Goal: Task Accomplishment & Management: Complete application form

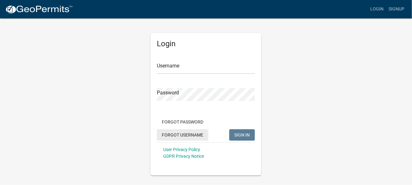
click at [182, 132] on button "Forgot Username" at bounding box center [183, 134] width 52 height 11
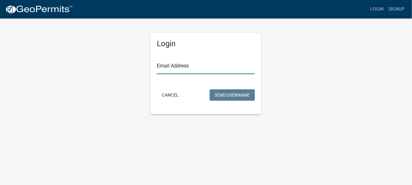
click at [184, 66] on input "Email Address" at bounding box center [206, 67] width 98 height 13
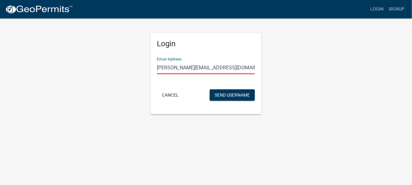
type input "[PERSON_NAME][EMAIL_ADDRESS][DOMAIN_NAME]"
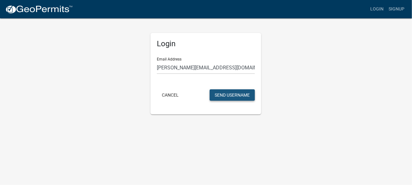
click at [231, 94] on button "Send Username" at bounding box center [231, 94] width 45 height 11
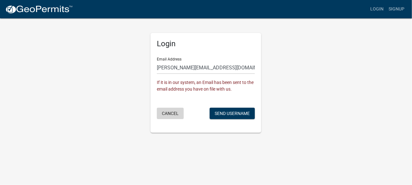
click at [175, 113] on button "Cancel" at bounding box center [170, 112] width 27 height 11
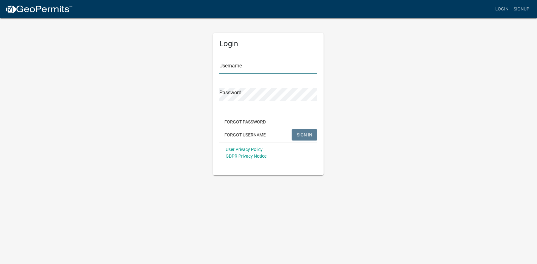
click at [259, 70] on input "Username" at bounding box center [268, 67] width 98 height 13
click at [250, 93] on div "Password" at bounding box center [268, 90] width 98 height 22
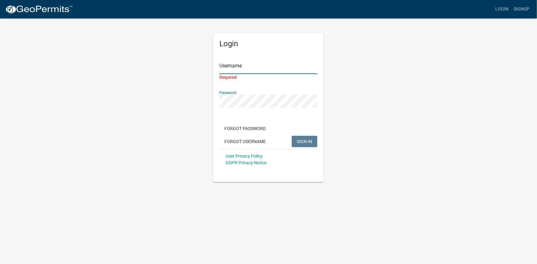
click at [237, 67] on input "Username" at bounding box center [268, 67] width 98 height 13
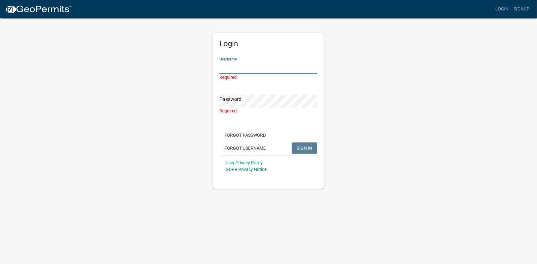
paste input "harry_aller"
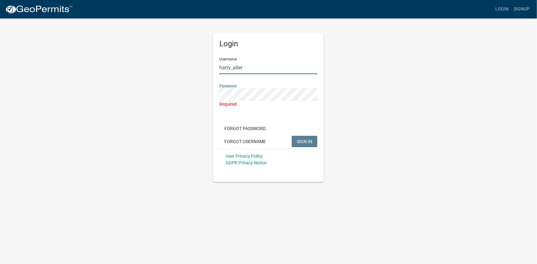
click at [249, 74] on input "harry_aller" at bounding box center [268, 67] width 98 height 13
type input "harry_aller"
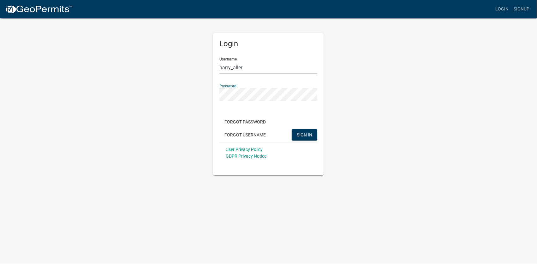
click at [292, 129] on button "SIGN IN" at bounding box center [305, 134] width 26 height 11
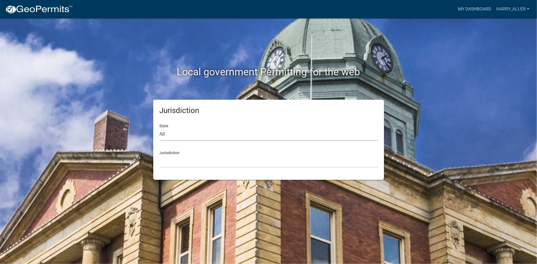
click at [181, 133] on select "All Colorado Georgia Indiana Iowa Kansas Minnesota Ohio South Carolina Wisconsin" at bounding box center [269, 134] width 218 height 13
select select "Iowa"
click at [160, 128] on select "All Colorado Georgia Indiana Iowa Kansas Minnesota Ohio South Carolina Wisconsin" at bounding box center [269, 134] width 218 height 13
click at [178, 160] on select "Boone County, Iowa Butler County, Iowa Cerro Gordo County, Iowa City of Harlan,…" at bounding box center [269, 161] width 218 height 13
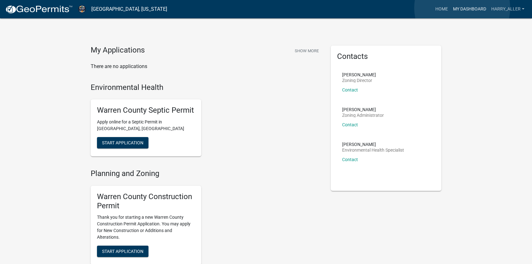
click at [462, 8] on link "My Dashboard" at bounding box center [470, 9] width 38 height 12
click at [307, 52] on button "Show More" at bounding box center [306, 51] width 29 height 10
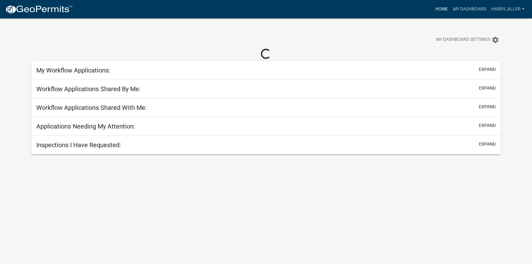
click at [440, 8] on link "Home" at bounding box center [442, 9] width 18 height 12
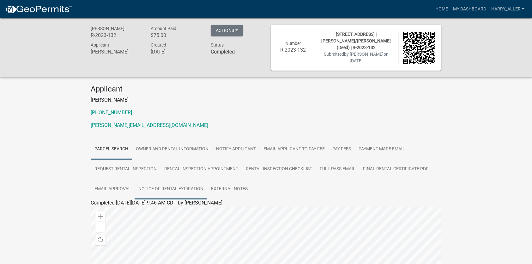
click at [186, 187] on link "Notice of Rental Expiration" at bounding box center [171, 189] width 73 height 20
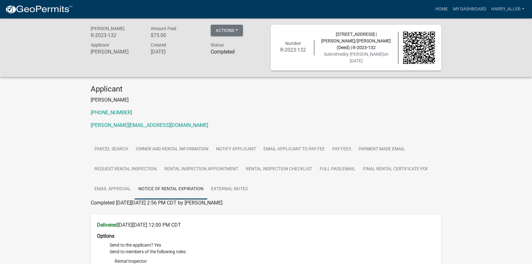
click at [230, 21] on div "Rental Registration R-2023-132 Amount Paid $75.00 Actions View receipt Printer …" at bounding box center [266, 47] width 532 height 58
click at [235, 34] on button "Actions" at bounding box center [227, 30] width 32 height 11
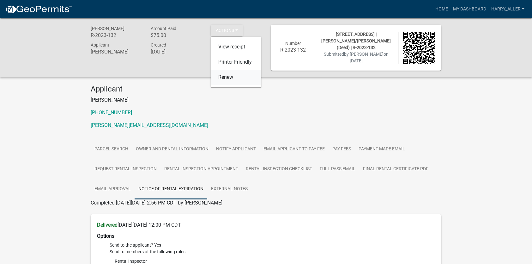
click at [218, 81] on link "Renew" at bounding box center [236, 77] width 51 height 15
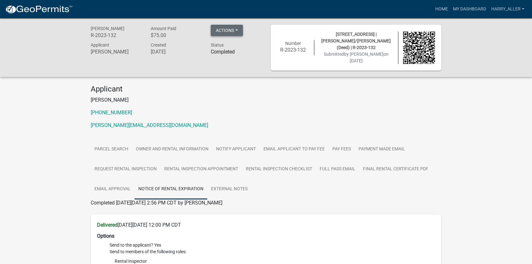
click at [234, 27] on button "Actions" at bounding box center [227, 30] width 32 height 11
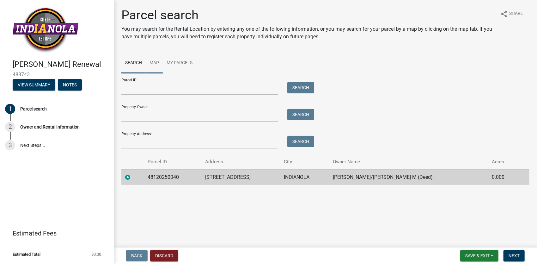
click at [157, 58] on link "Map" at bounding box center [154, 63] width 17 height 20
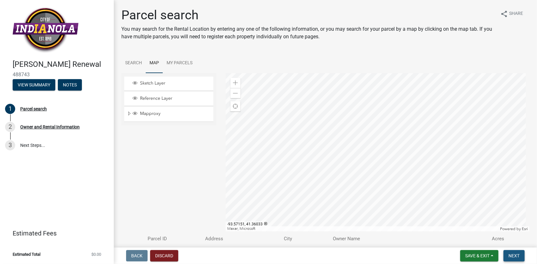
click at [519, 253] on span "Next" at bounding box center [513, 255] width 11 height 5
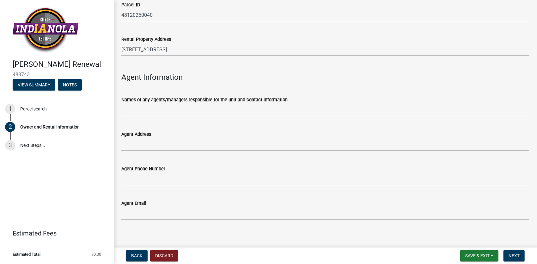
scroll to position [659, 0]
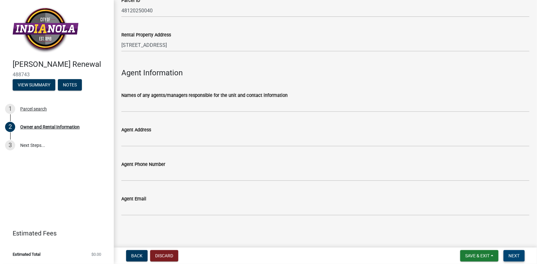
click at [517, 255] on span "Next" at bounding box center [513, 255] width 11 height 5
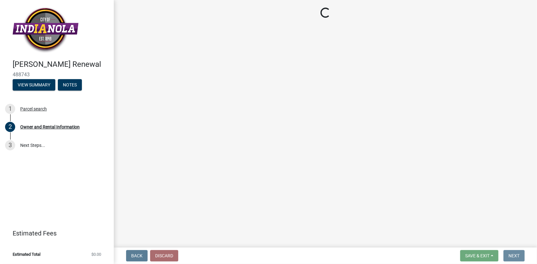
scroll to position [0, 0]
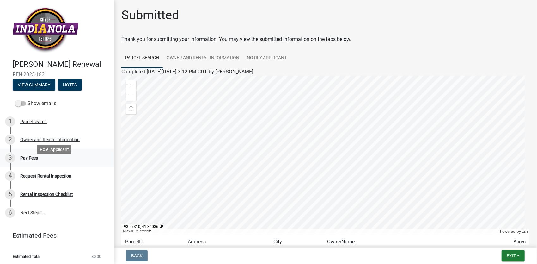
click at [31, 160] on div "Pay Fees" at bounding box center [29, 157] width 18 height 4
